Goal: Task Accomplishment & Management: Manage account settings

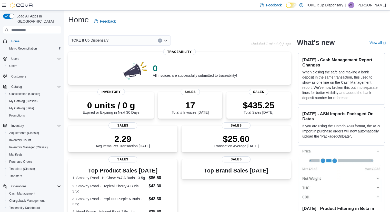
click at [38, 26] on input "search" at bounding box center [32, 30] width 58 height 8
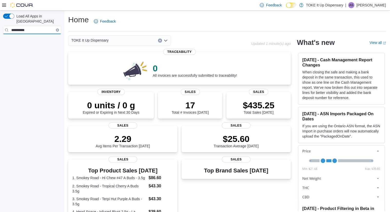
type input "*********"
click at [57, 29] on icon "Clear input" at bounding box center [57, 29] width 1 height 1
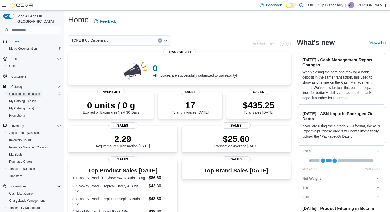
click at [28, 92] on span "Classification (Classic)" at bounding box center [24, 94] width 31 height 4
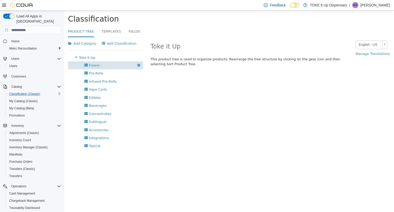
click at [95, 61] on div "Flower Delete" at bounding box center [105, 65] width 75 height 8
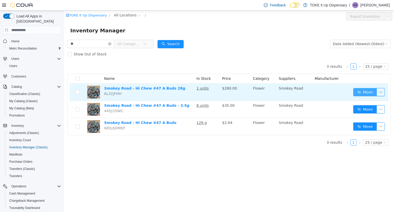
click at [368, 91] on button "Move" at bounding box center [365, 92] width 24 height 8
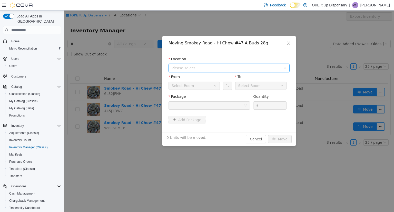
click at [247, 68] on span "Please select" at bounding box center [226, 67] width 109 height 5
click at [205, 88] on span "[STREET_ADDRESS]" at bounding box center [200, 86] width 36 height 4
click at [245, 109] on div at bounding box center [210, 105] width 82 height 8
click at [289, 42] on icon "icon: close" at bounding box center [289, 43] width 4 height 4
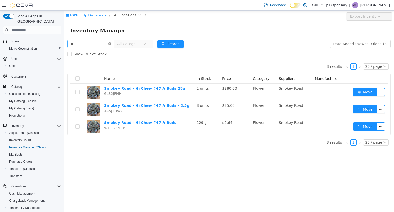
click at [111, 44] on icon "icon: close-circle" at bounding box center [109, 43] width 3 height 3
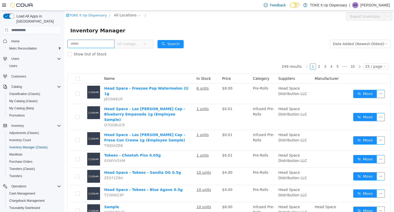
click at [108, 44] on input "text" at bounding box center [90, 44] width 47 height 8
type input "*********"
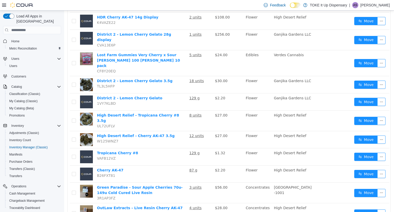
scroll to position [236, 0]
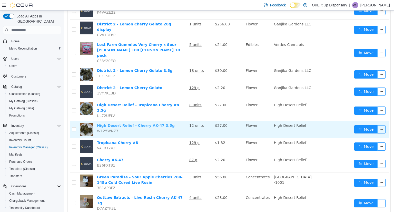
click at [148, 123] on link "High Desert Relief - Cherry AK-47 3.5g" at bounding box center [136, 125] width 78 height 4
click at [355, 125] on button "Move" at bounding box center [366, 129] width 24 height 8
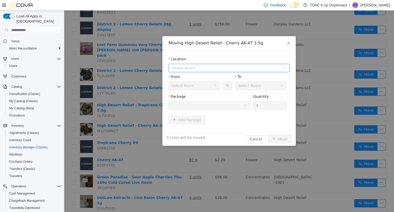
click at [215, 68] on span "Please select" at bounding box center [226, 67] width 109 height 5
click at [201, 87] on span "[STREET_ADDRESS]" at bounding box center [200, 86] width 36 height 4
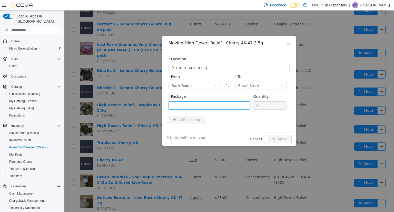
click at [225, 106] on div at bounding box center [208, 106] width 72 height 8
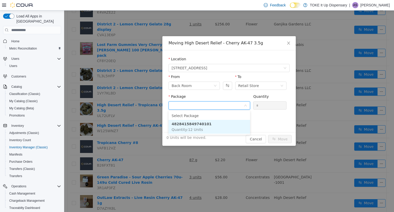
click at [193, 123] on strong "4828415849740101" at bounding box center [192, 124] width 40 height 4
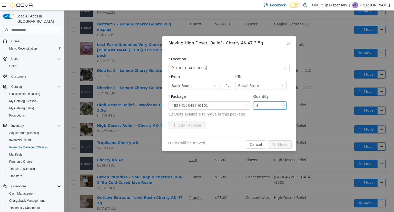
click at [262, 103] on input "*" at bounding box center [269, 106] width 33 height 8
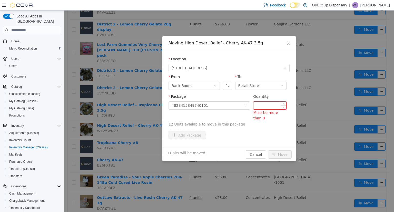
type input "*"
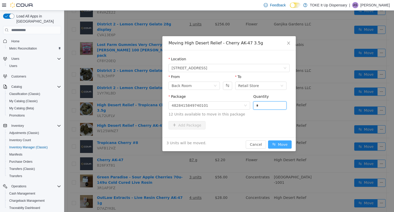
type input "*"
click at [280, 146] on button "Move" at bounding box center [280, 144] width 24 height 8
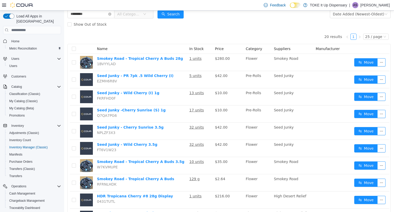
scroll to position [0, 0]
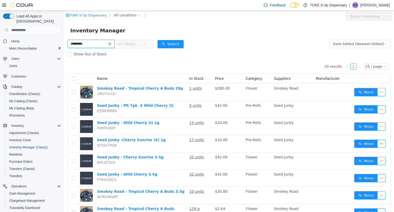
click at [90, 45] on input "*********" at bounding box center [90, 44] width 47 height 8
click at [165, 58] on div "Show Out of Stock" at bounding box center [228, 54] width 323 height 10
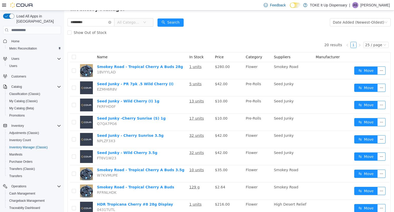
scroll to position [10, 0]
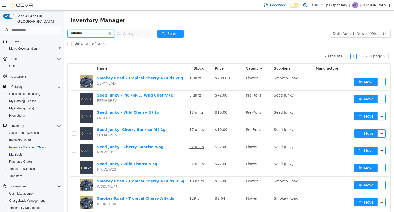
click at [93, 33] on input "*********" at bounding box center [90, 33] width 47 height 8
type input "**********"
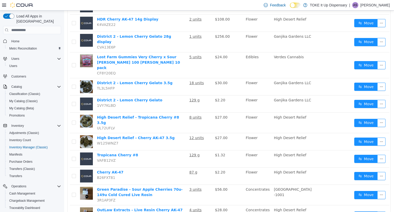
scroll to position [287, 0]
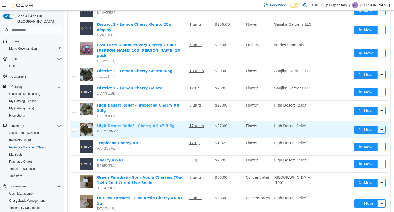
drag, startPoint x: 135, startPoint y: 112, endPoint x: 121, endPoint y: 111, distance: 13.9
click at [121, 124] on link "High Desert Relief - Cherry AK-47 3.5g" at bounding box center [136, 126] width 78 height 4
click at [359, 125] on button "Move" at bounding box center [366, 129] width 24 height 8
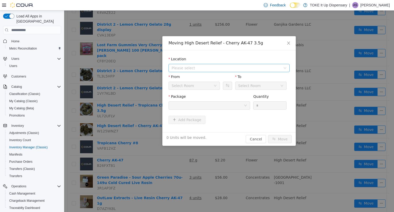
click at [229, 67] on span "Please select" at bounding box center [226, 67] width 109 height 5
click at [208, 86] on span "[STREET_ADDRESS]" at bounding box center [200, 86] width 36 height 4
click at [217, 105] on div at bounding box center [208, 106] width 72 height 8
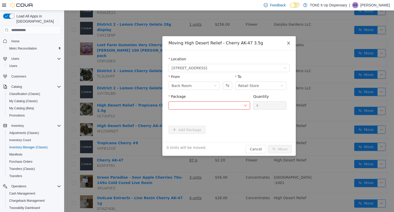
click at [288, 41] on icon "icon: close" at bounding box center [289, 43] width 4 height 4
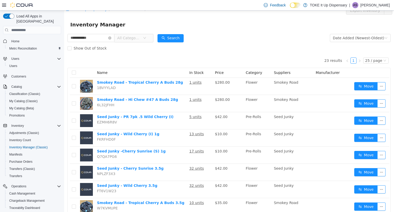
scroll to position [0, 0]
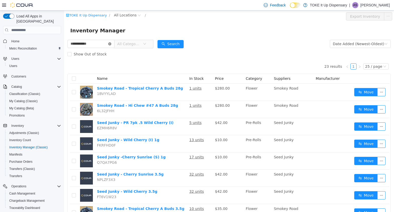
click at [111, 44] on icon "icon: close-circle" at bounding box center [109, 43] width 3 height 3
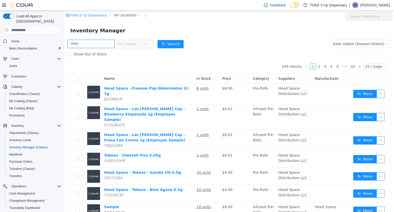
click at [95, 45] on input "text" at bounding box center [90, 44] width 47 height 8
type input "**********"
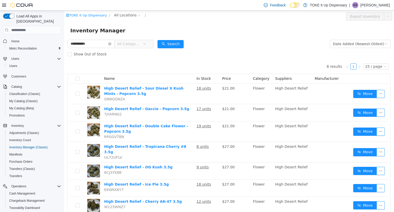
click at [129, 70] on div "8 results 1 25 / page Name In Stock Price Category Suppliers Manufacturer High …" at bounding box center [228, 145] width 323 height 172
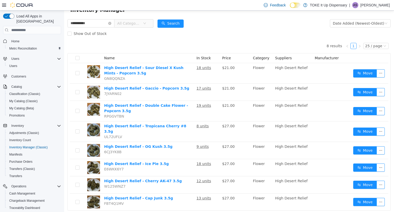
scroll to position [30, 0]
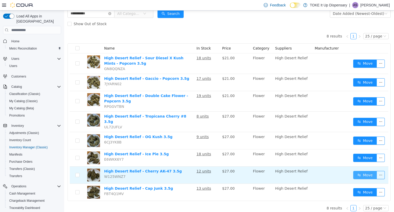
click at [361, 171] on button "Move" at bounding box center [365, 175] width 24 height 8
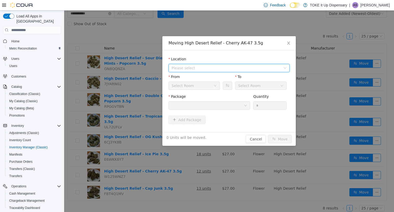
click at [237, 67] on span "Please select" at bounding box center [226, 67] width 109 height 5
click at [197, 84] on span "[STREET_ADDRESS]" at bounding box center [200, 86] width 36 height 4
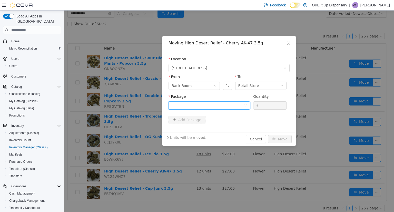
click at [228, 107] on div at bounding box center [208, 106] width 72 height 8
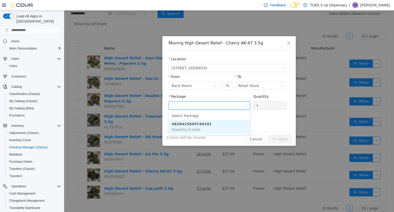
click at [195, 125] on strong "4828415849740101" at bounding box center [192, 124] width 40 height 4
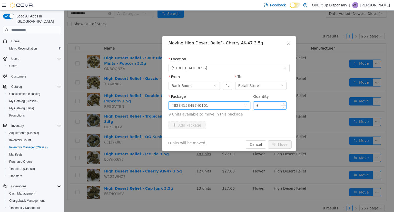
click at [261, 106] on input "*" at bounding box center [269, 106] width 33 height 8
type input "*"
click at [282, 143] on button "Move" at bounding box center [280, 144] width 24 height 8
